Goal: Information Seeking & Learning: Learn about a topic

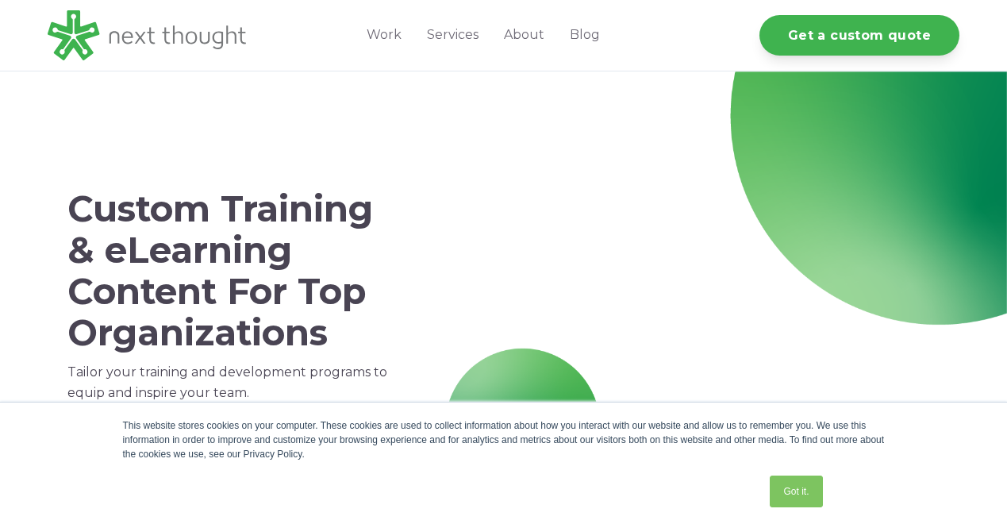
click at [799, 483] on link "Got it." at bounding box center [796, 491] width 52 height 32
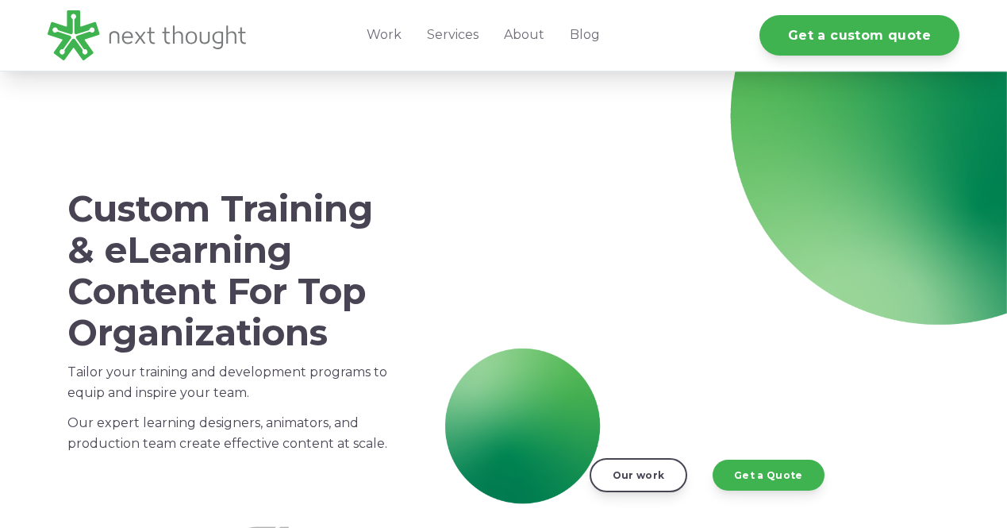
scroll to position [5, 0]
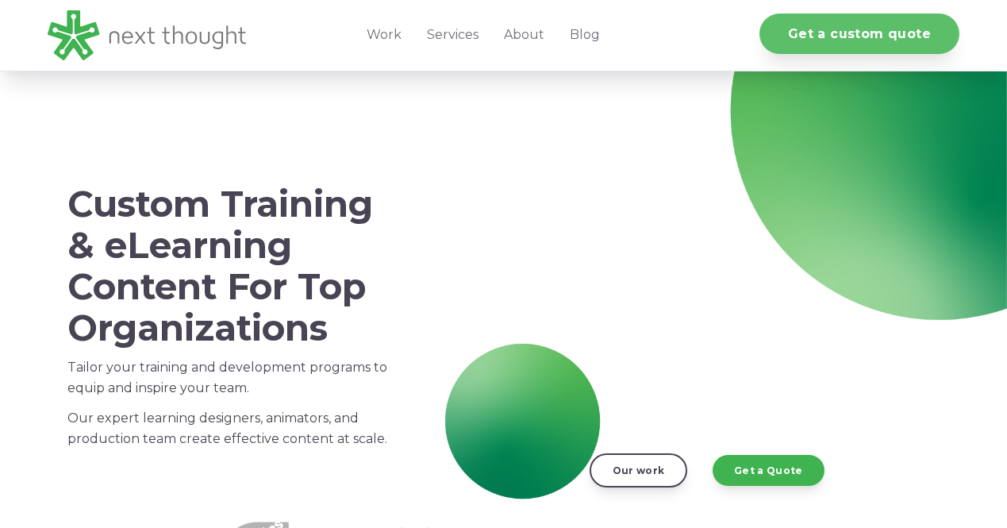
click at [853, 39] on link "Get a custom quote" at bounding box center [860, 33] width 200 height 40
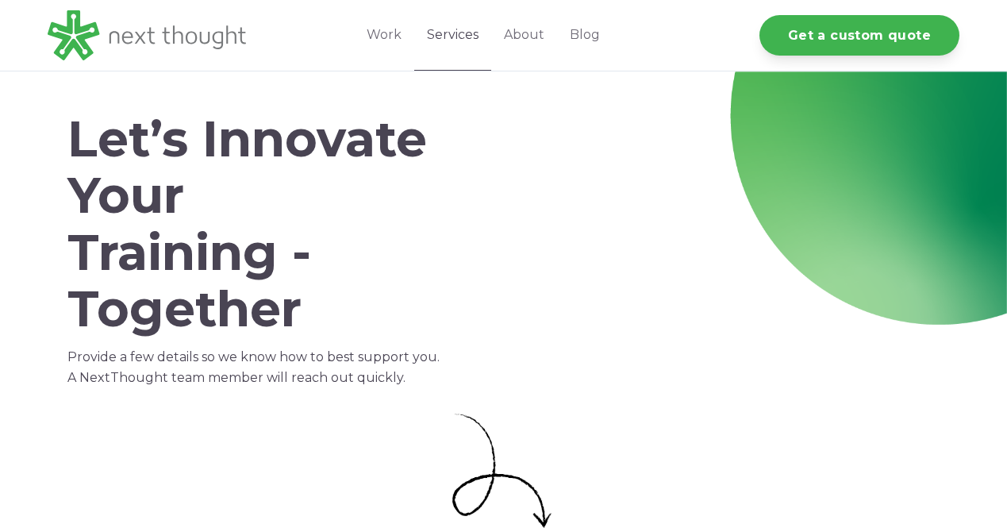
click at [467, 33] on link "Services" at bounding box center [452, 35] width 77 height 71
